Goal: Find specific page/section: Find specific page/section

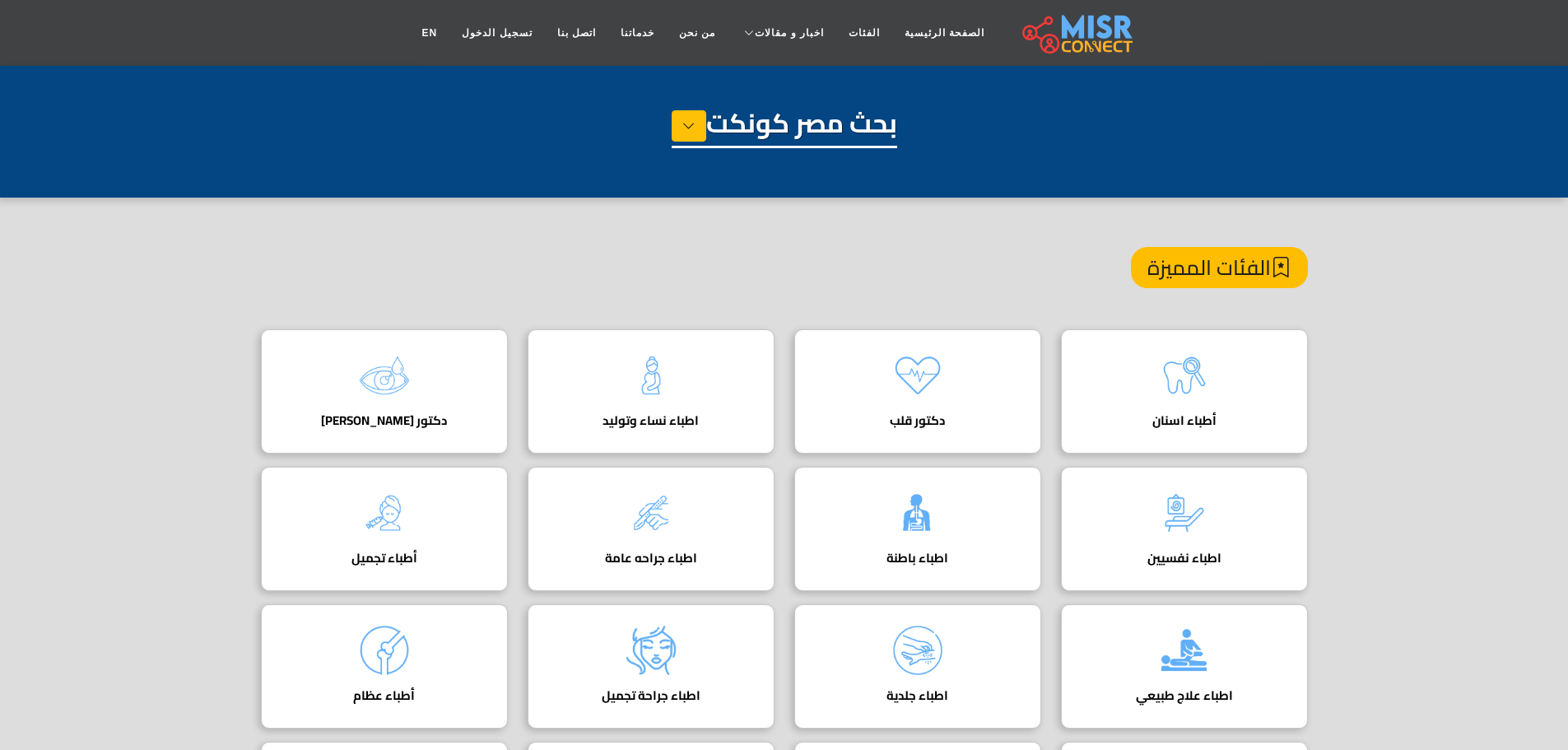
click at [1127, 167] on div "بحث مصر كونكت" at bounding box center [784, 148] width 1047 height 82
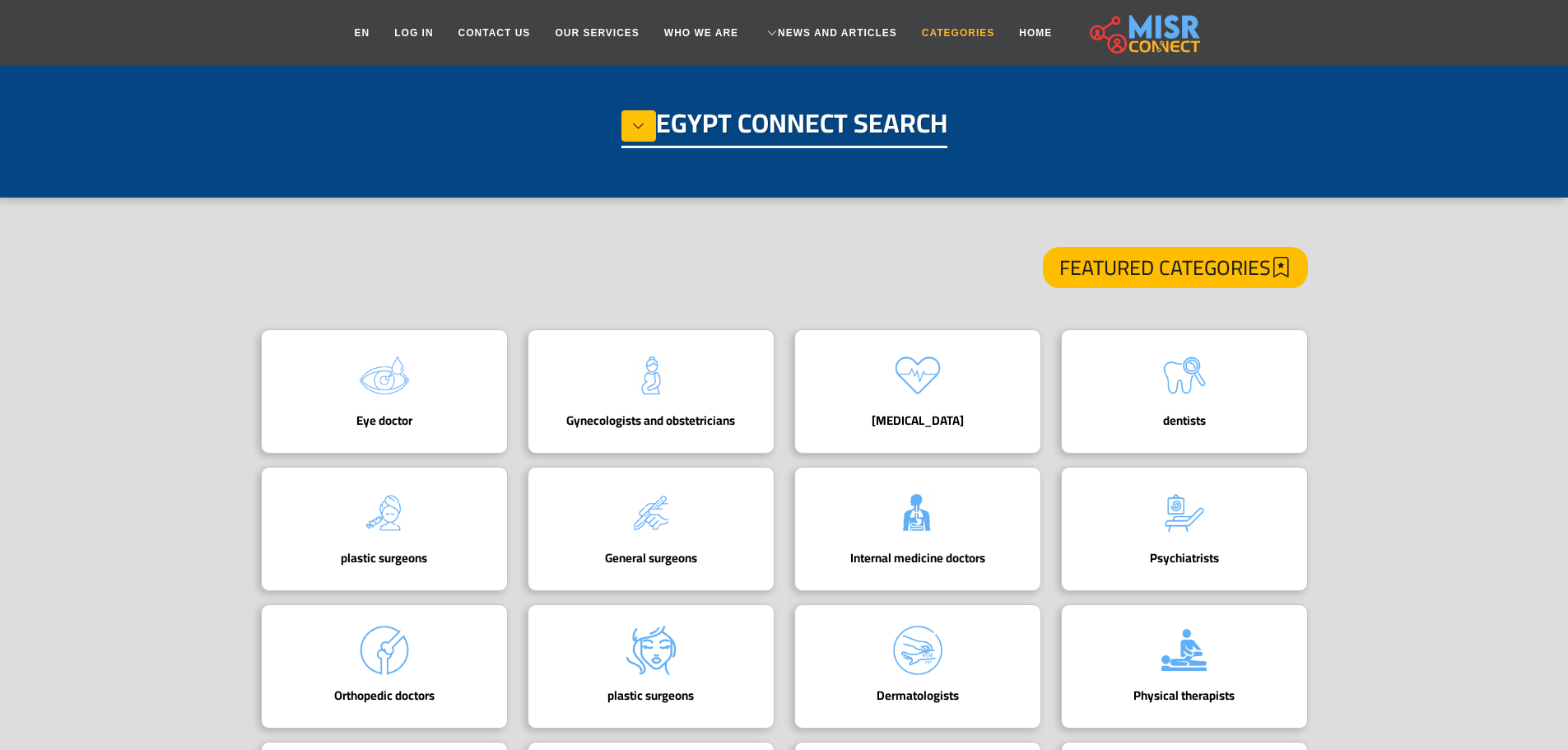
click at [957, 37] on font "Categories" at bounding box center [958, 33] width 72 height 12
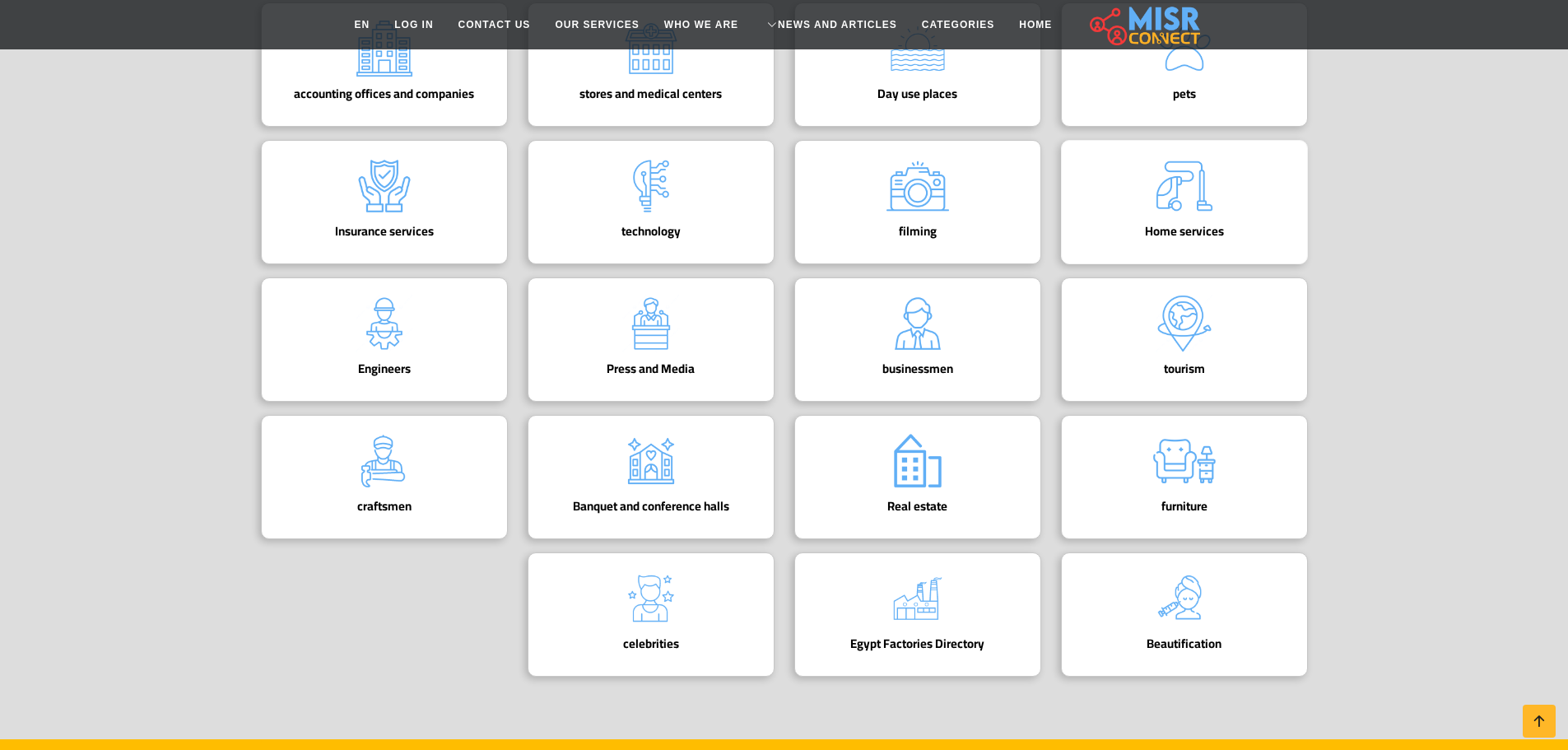
scroll to position [658, 0]
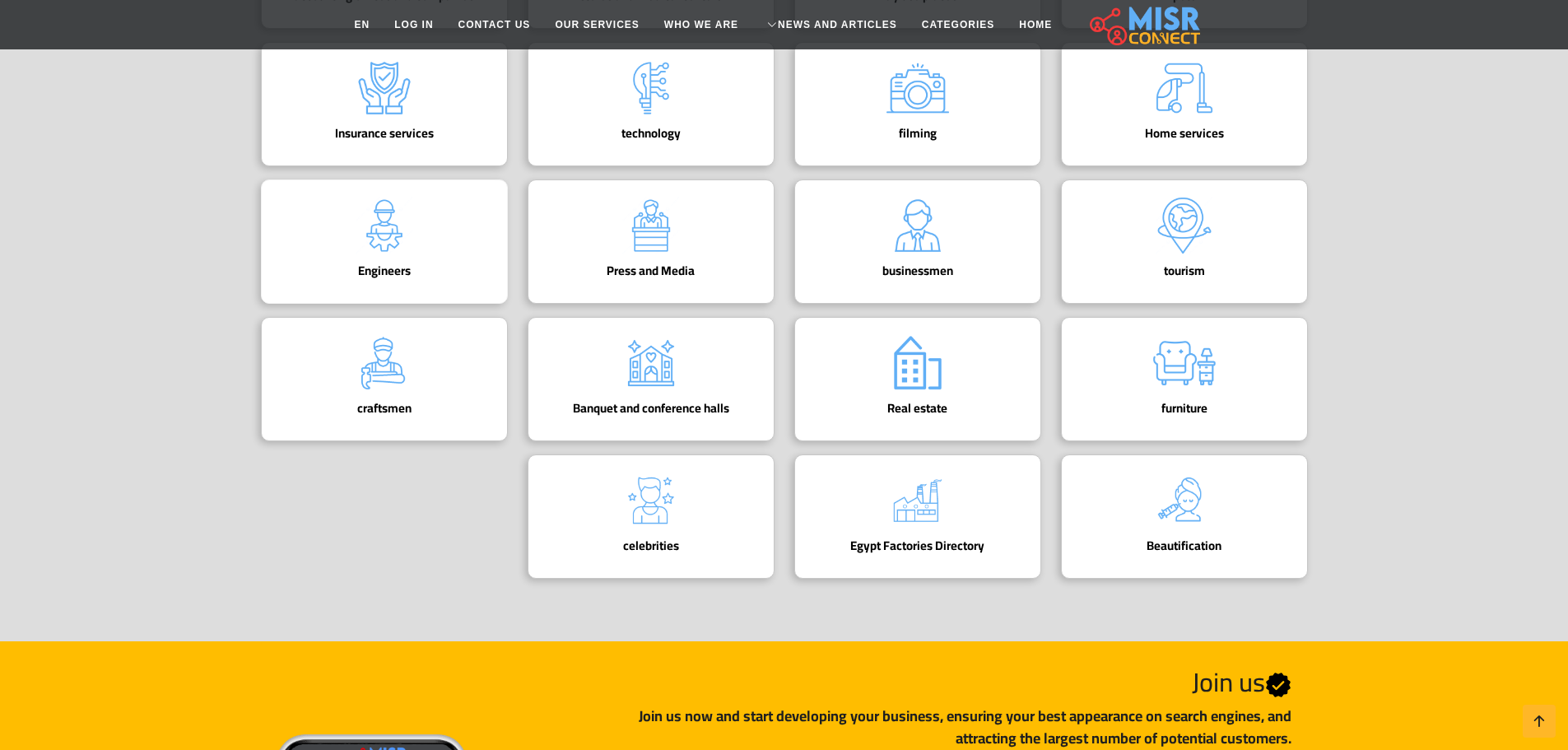
click at [328, 252] on div "Engineers Engineers' Guide in Egypt" at bounding box center [385, 242] width 247 height 124
